Goal: Check status: Check status

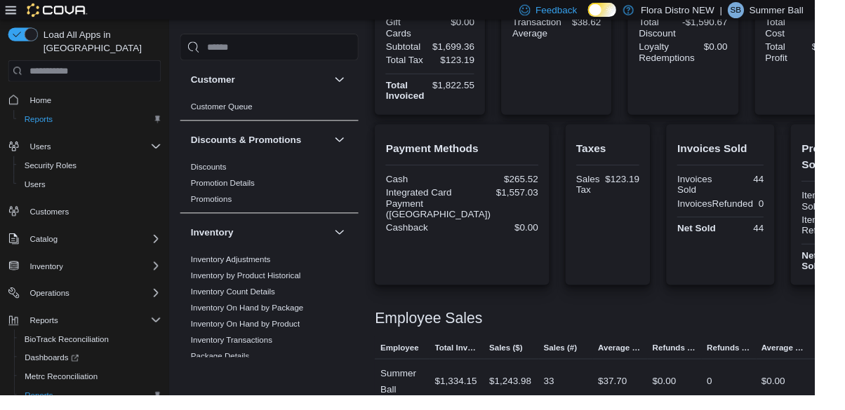
scroll to position [390, 0]
